Goal: Use online tool/utility: Utilize a website feature to perform a specific function

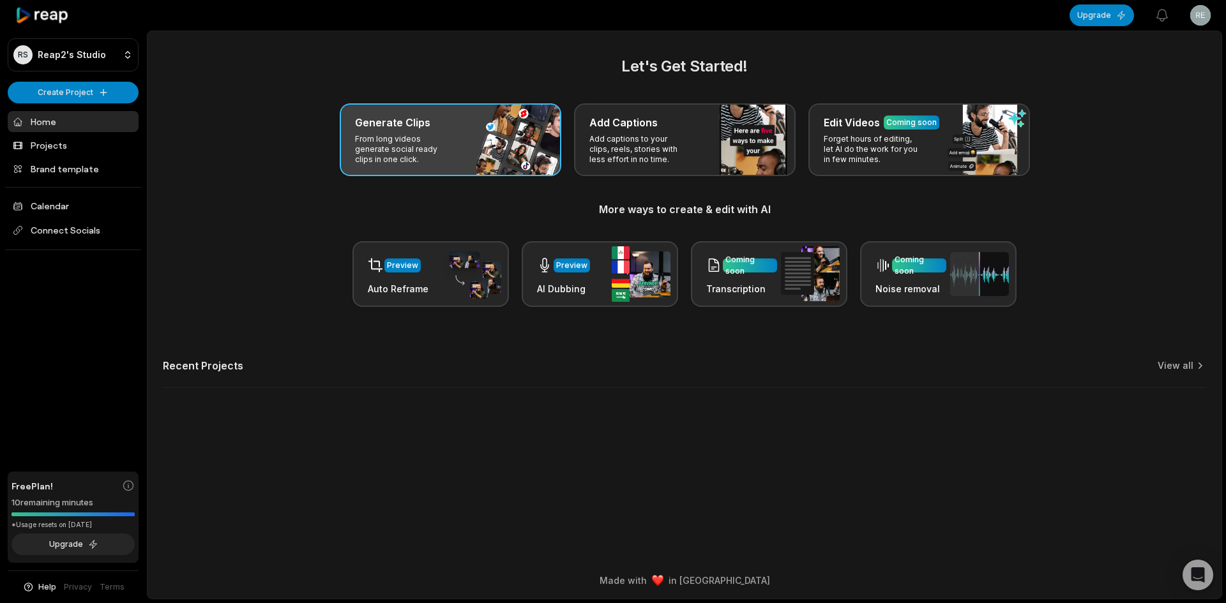
click at [382, 152] on p "From long videos generate social ready clips in one click." at bounding box center [404, 149] width 99 height 31
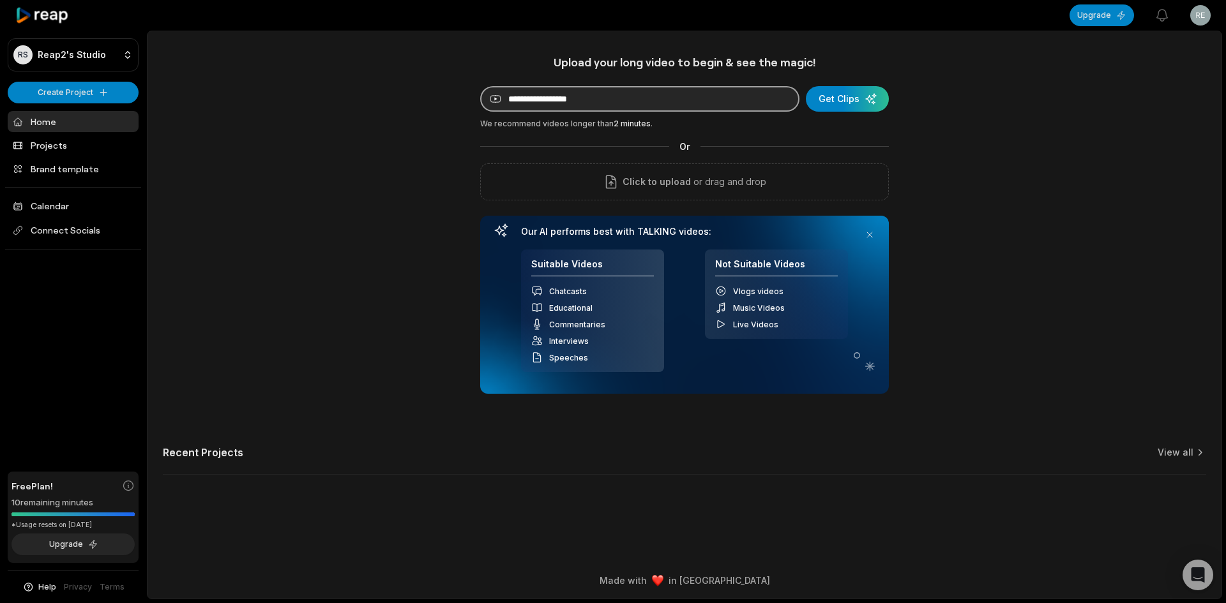
click at [619, 102] on input at bounding box center [639, 99] width 319 height 26
paste input "**********"
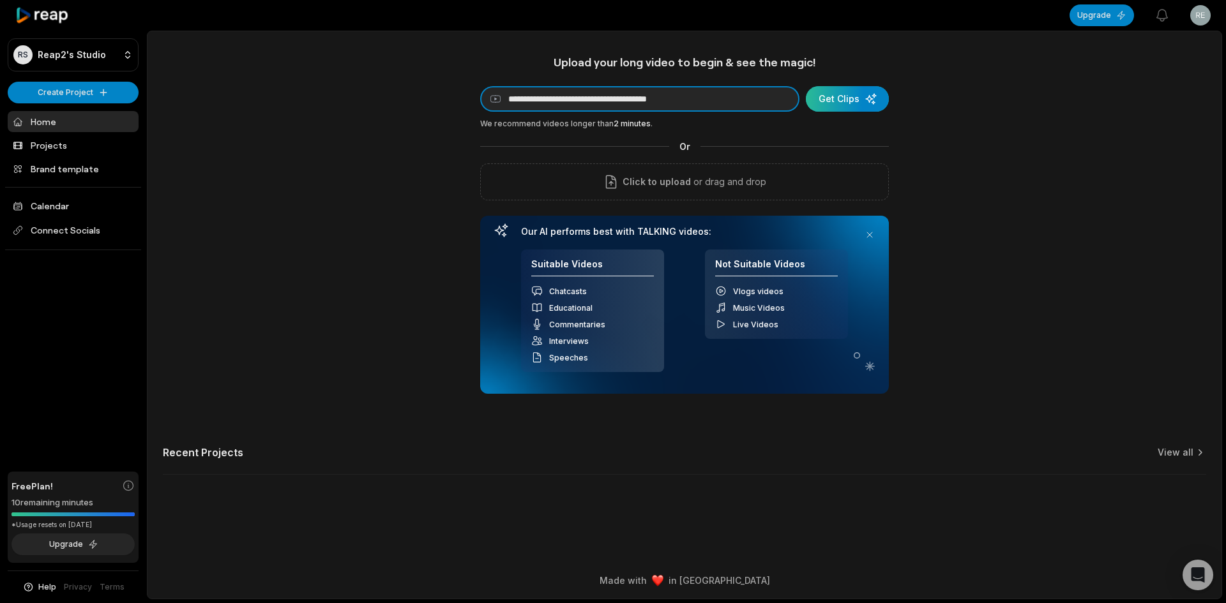
type input "**********"
click at [859, 93] on div "submit" at bounding box center [847, 99] width 83 height 26
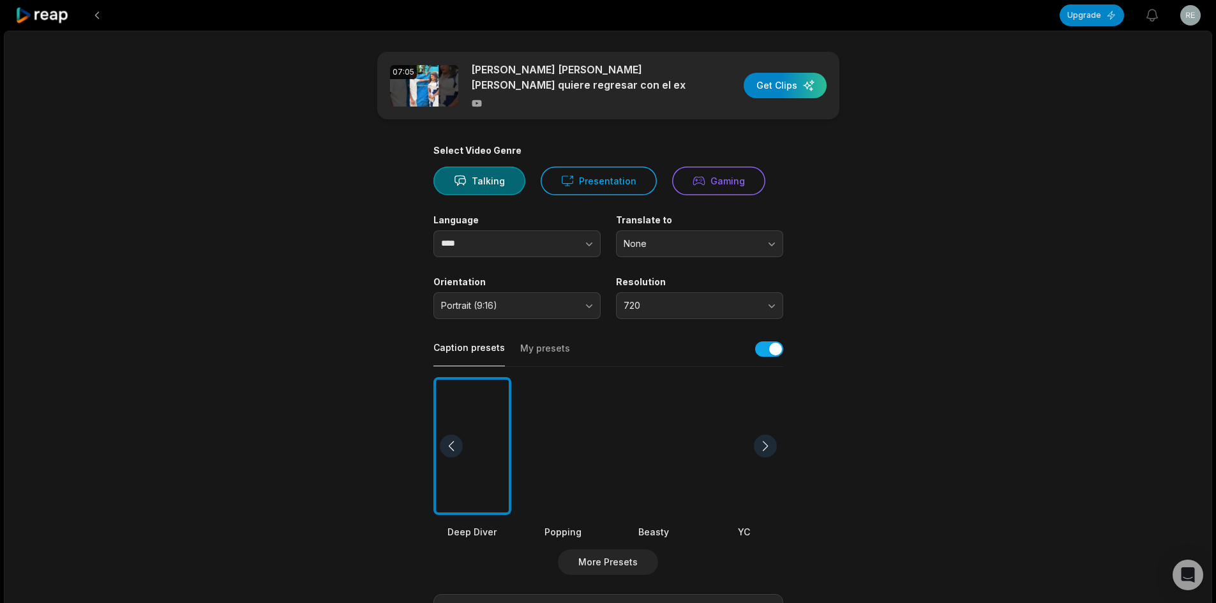
click at [665, 453] on div at bounding box center [654, 446] width 78 height 139
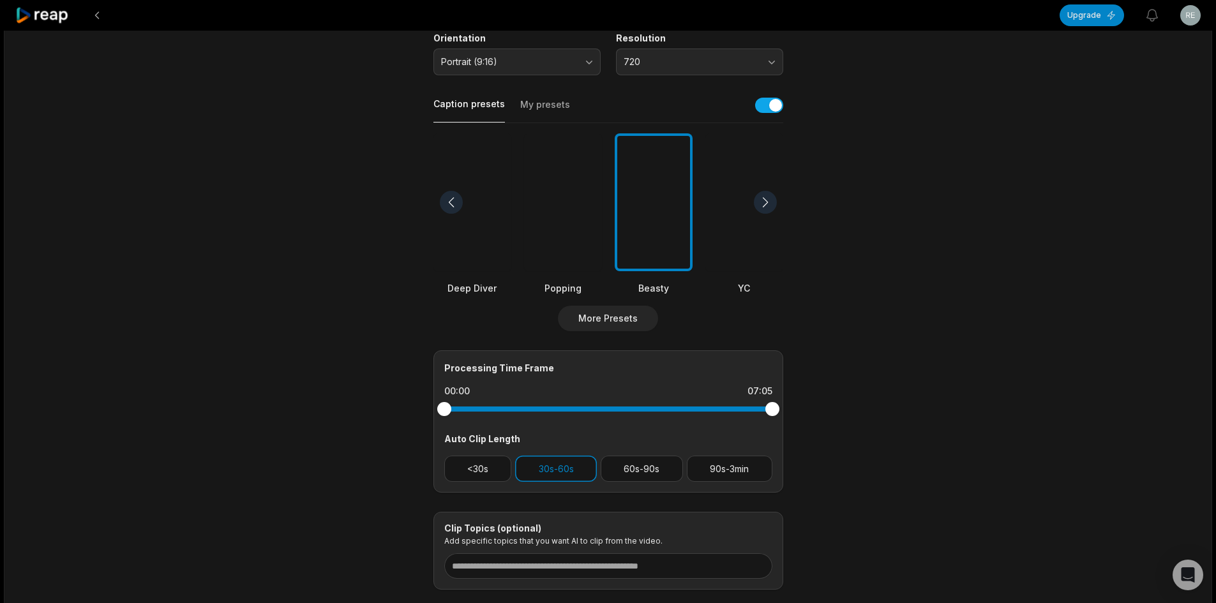
scroll to position [255, 0]
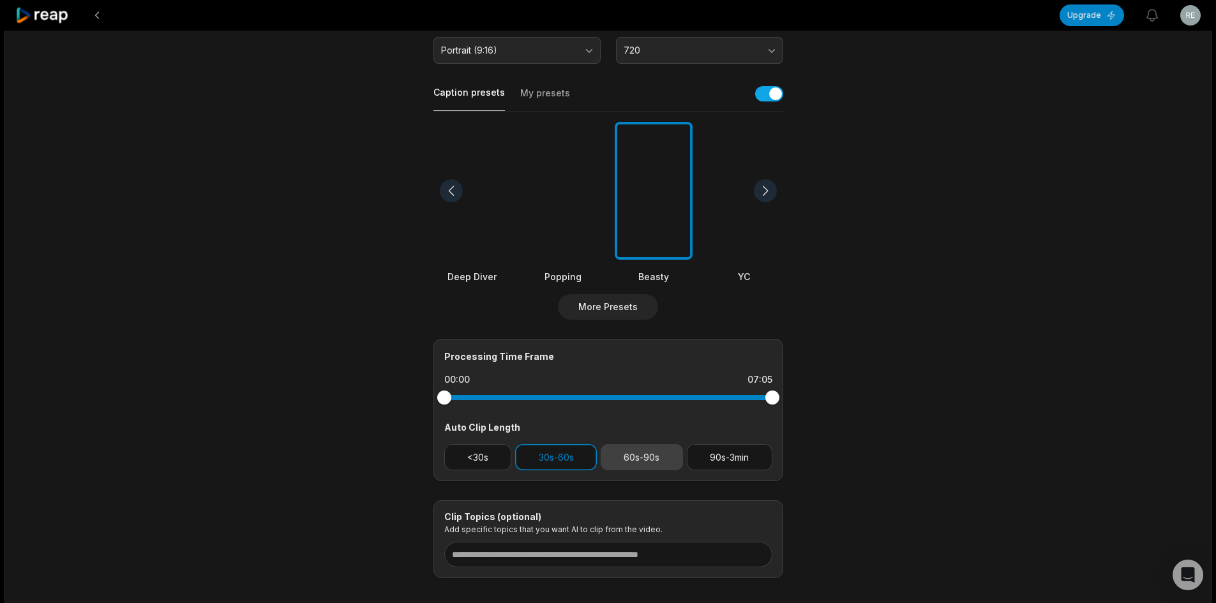
click at [641, 457] on button "60s-90s" at bounding box center [642, 457] width 82 height 26
drag, startPoint x: 732, startPoint y: 451, endPoint x: 705, endPoint y: 455, distance: 26.5
click at [732, 451] on button "90s-3min" at bounding box center [730, 457] width 86 height 26
click at [560, 460] on button "30s-60s" at bounding box center [556, 457] width 82 height 26
click at [633, 457] on button "60s-90s" at bounding box center [642, 457] width 82 height 26
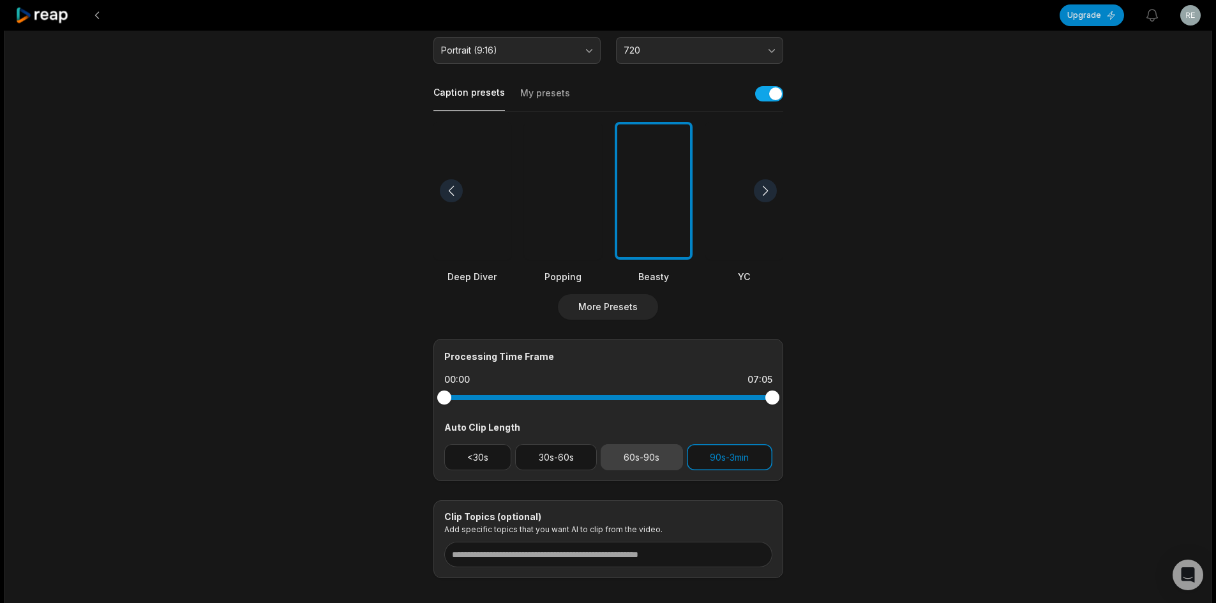
click at [653, 463] on button "60s-90s" at bounding box center [642, 457] width 82 height 26
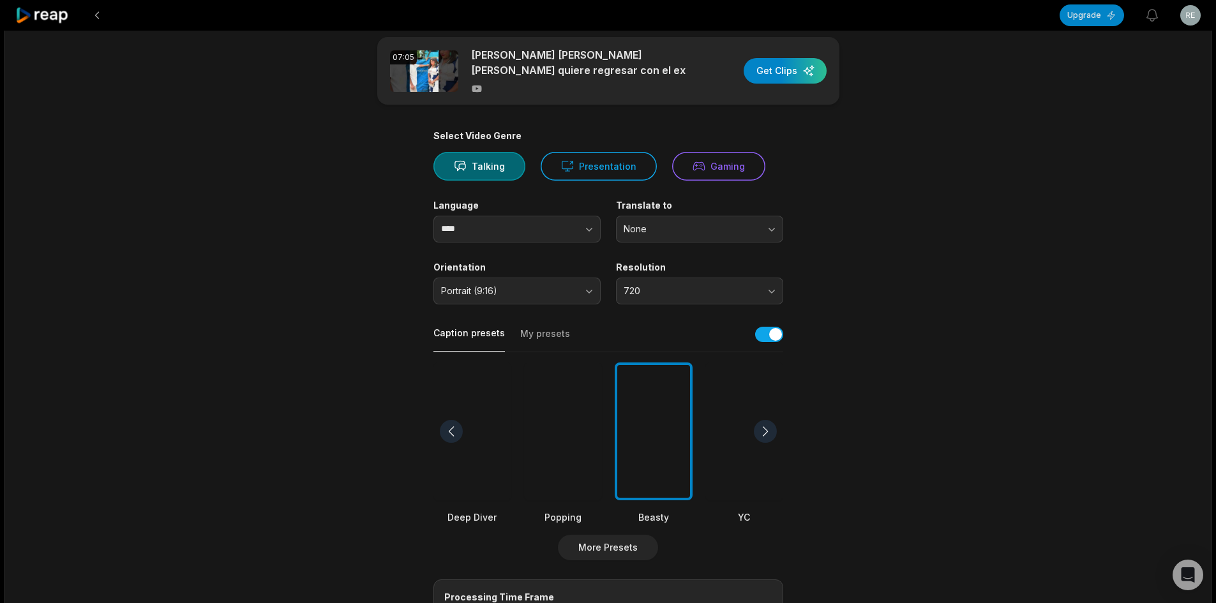
scroll to position [0, 0]
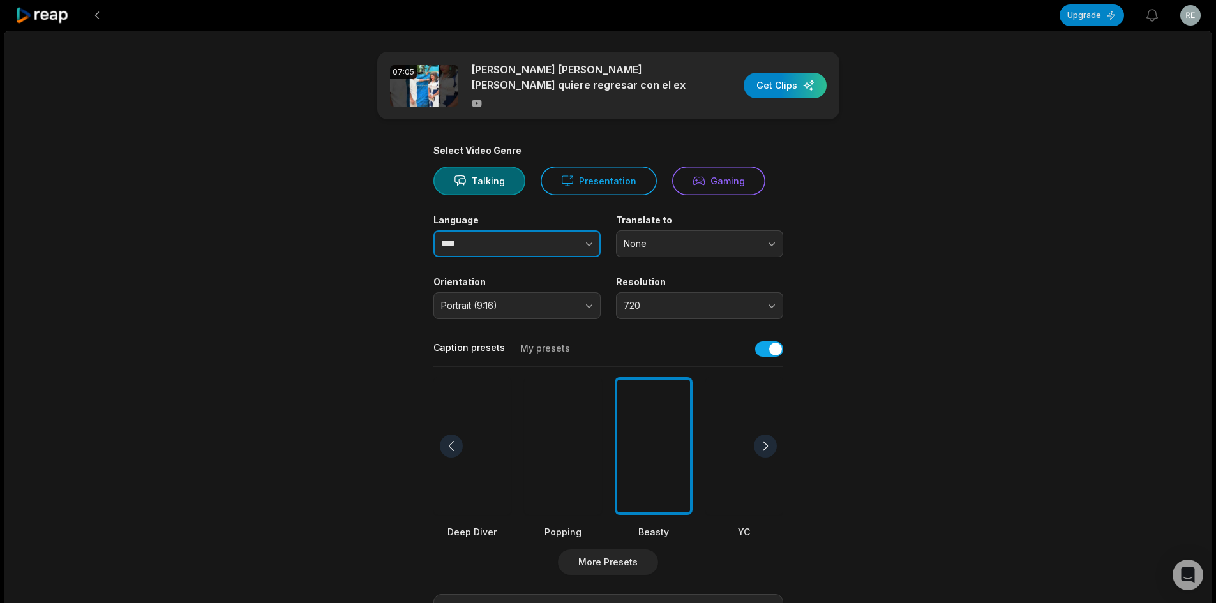
click at [570, 253] on button "button" at bounding box center [563, 243] width 73 height 27
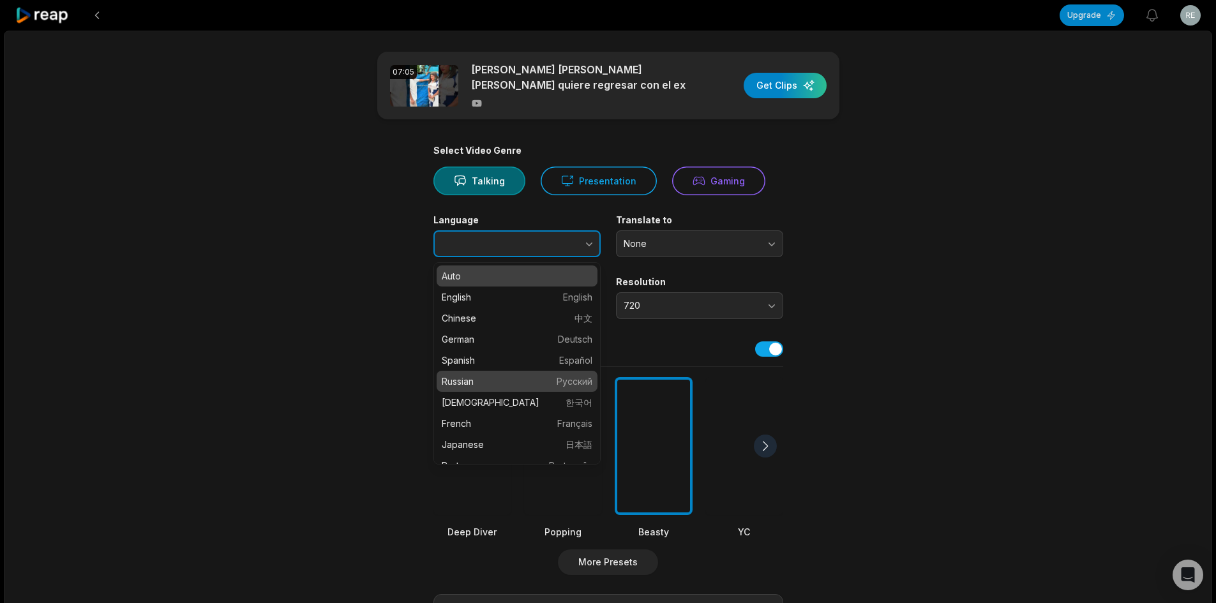
type input "*******"
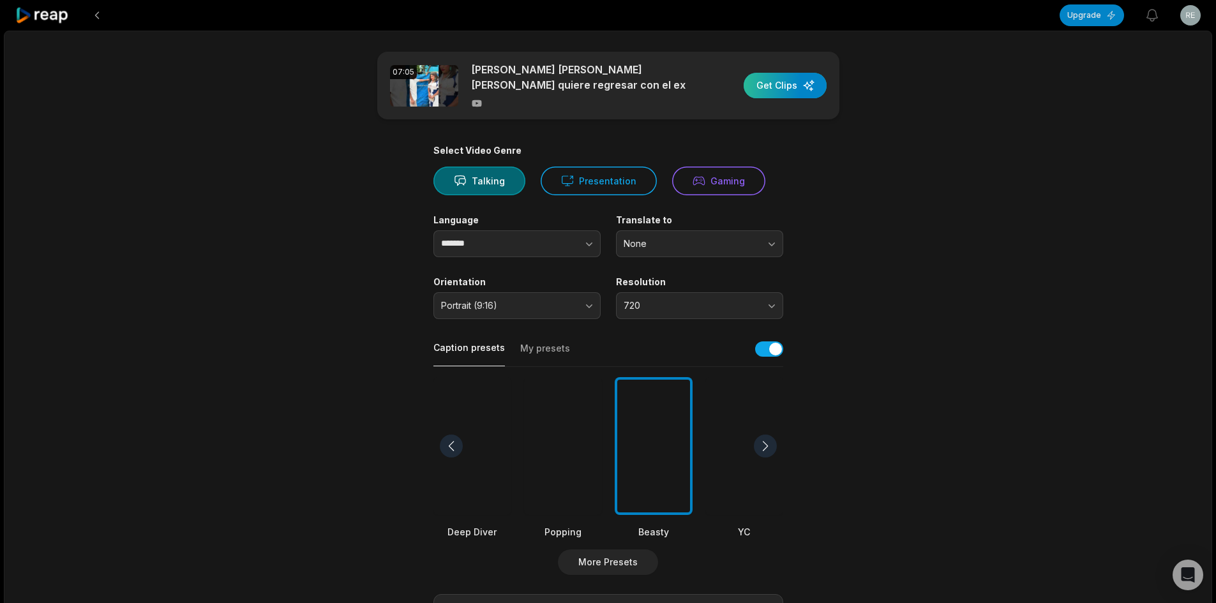
click at [782, 80] on div "button" at bounding box center [785, 86] width 83 height 26
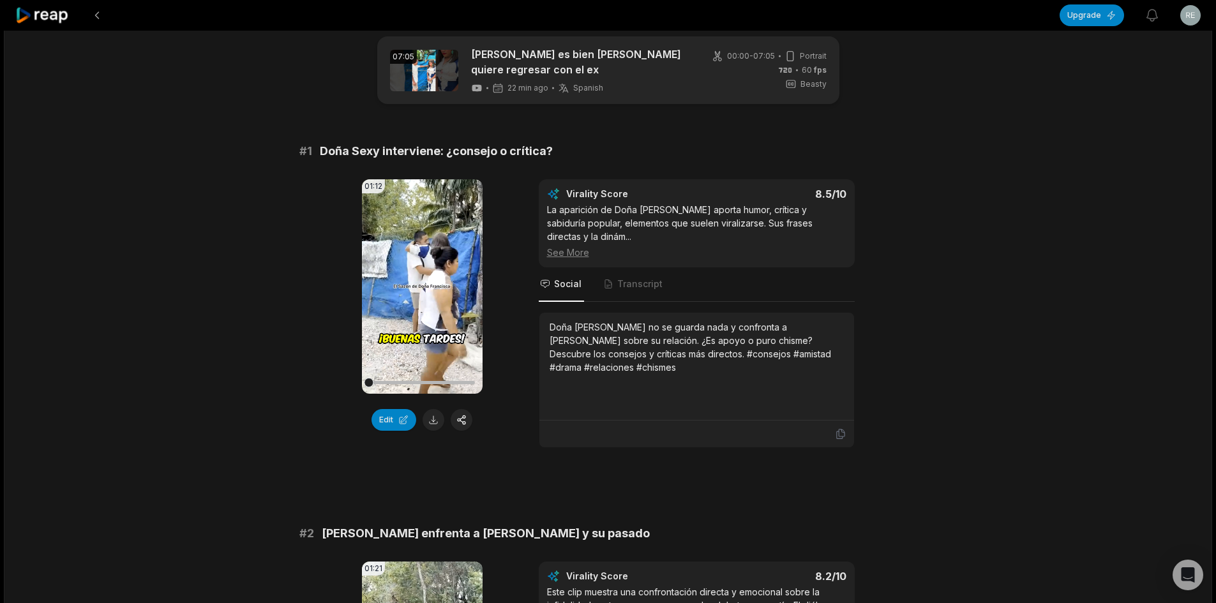
scroll to position [11, 0]
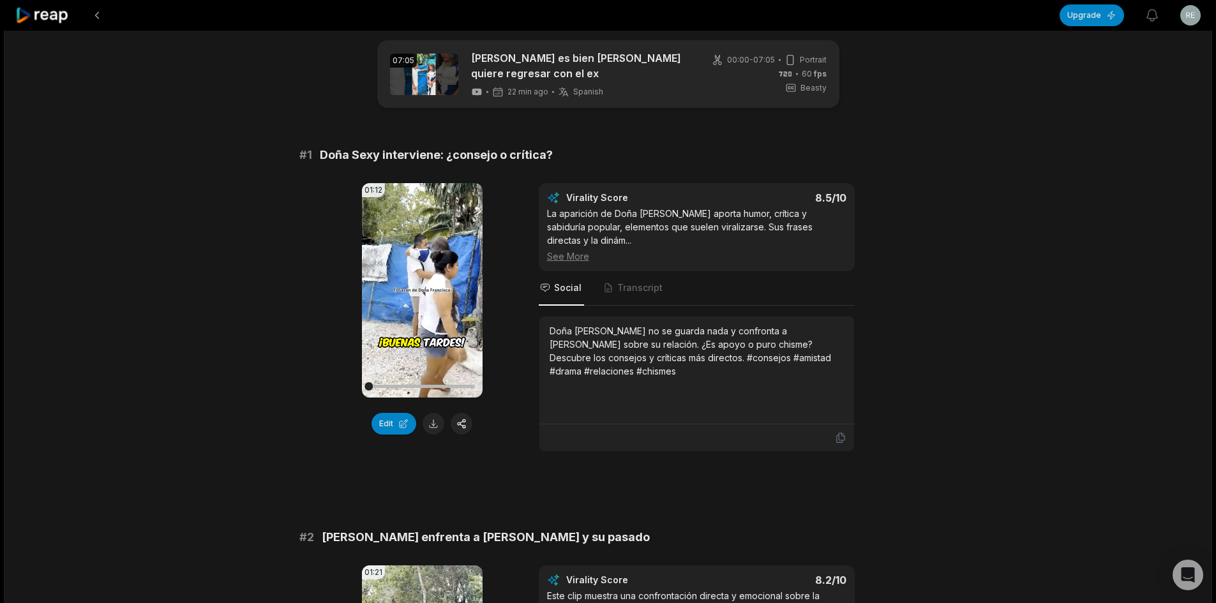
click at [1190, 9] on html "Upgrade View notifications Open user menu 07:05 [PERSON_NAME] es bien [PERSON_N…" at bounding box center [608, 290] width 1216 height 603
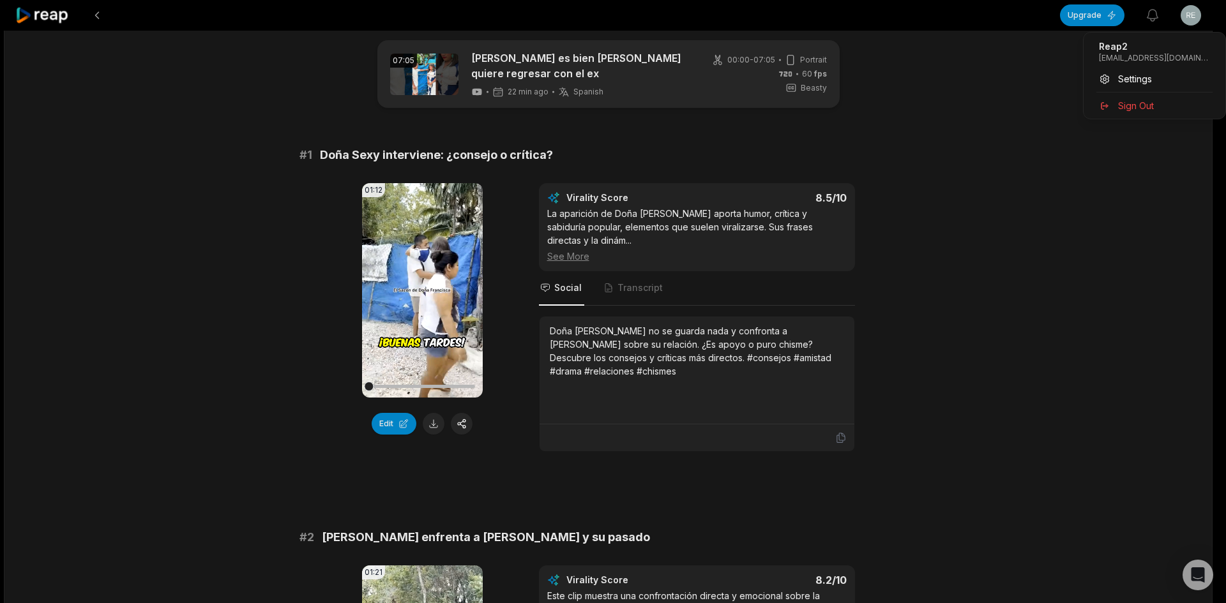
click at [1190, 9] on html "Upgrade View notifications Open user menu 07:05 [PERSON_NAME] es bien [PERSON_N…" at bounding box center [613, 290] width 1226 height 603
